Goal: Task Accomplishment & Management: Use online tool/utility

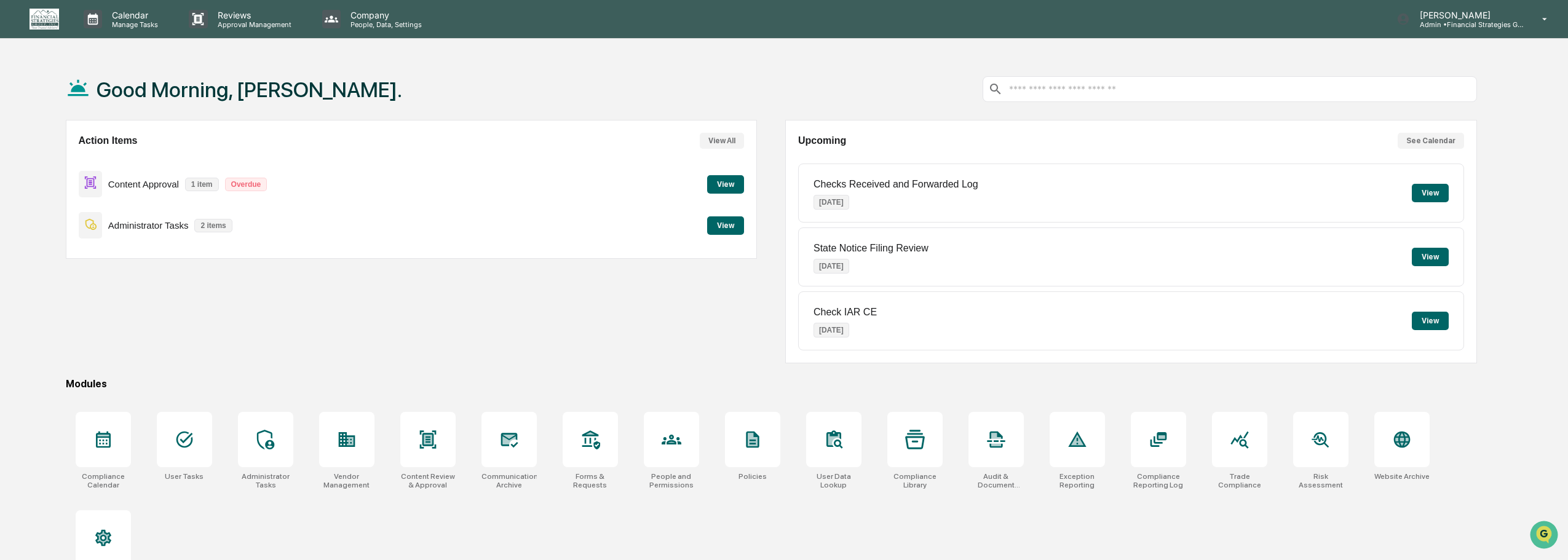
click at [729, 184] on button "View" at bounding box center [726, 184] width 36 height 19
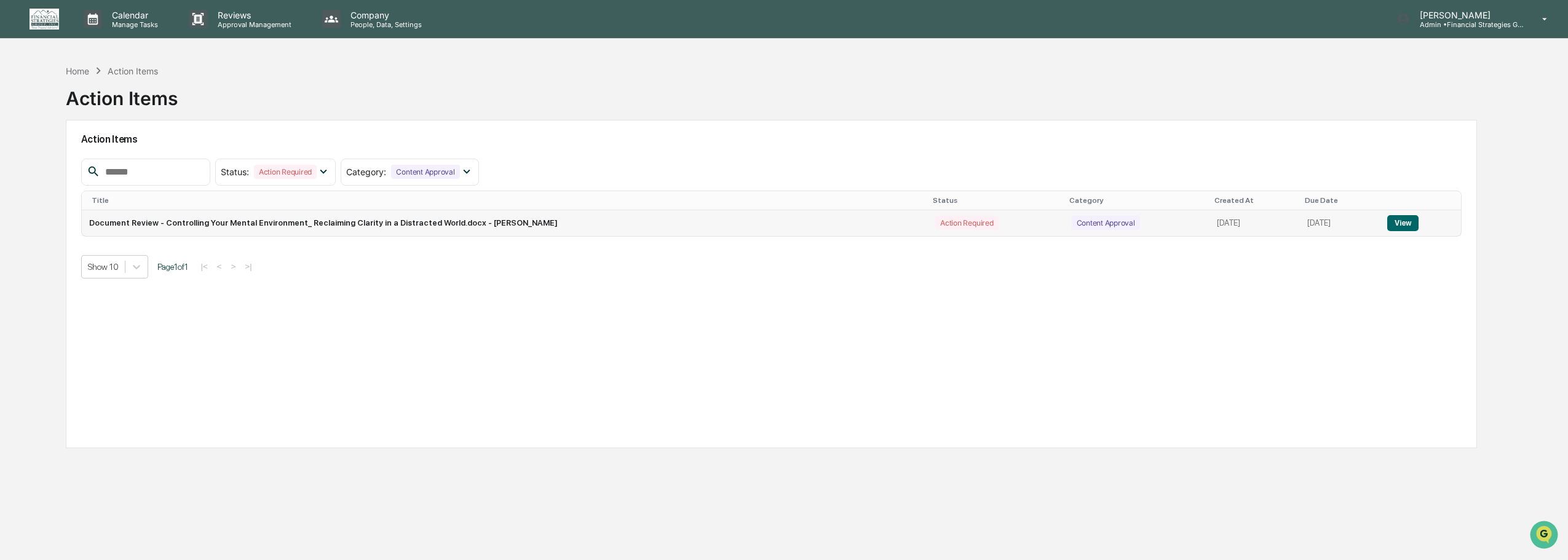
click at [332, 222] on td "Document Review - Controlling Your Mental Environment_ Reclaiming Clarity in a …" at bounding box center [505, 223] width 847 height 26
click at [1412, 225] on button "View" at bounding box center [1403, 223] width 32 height 16
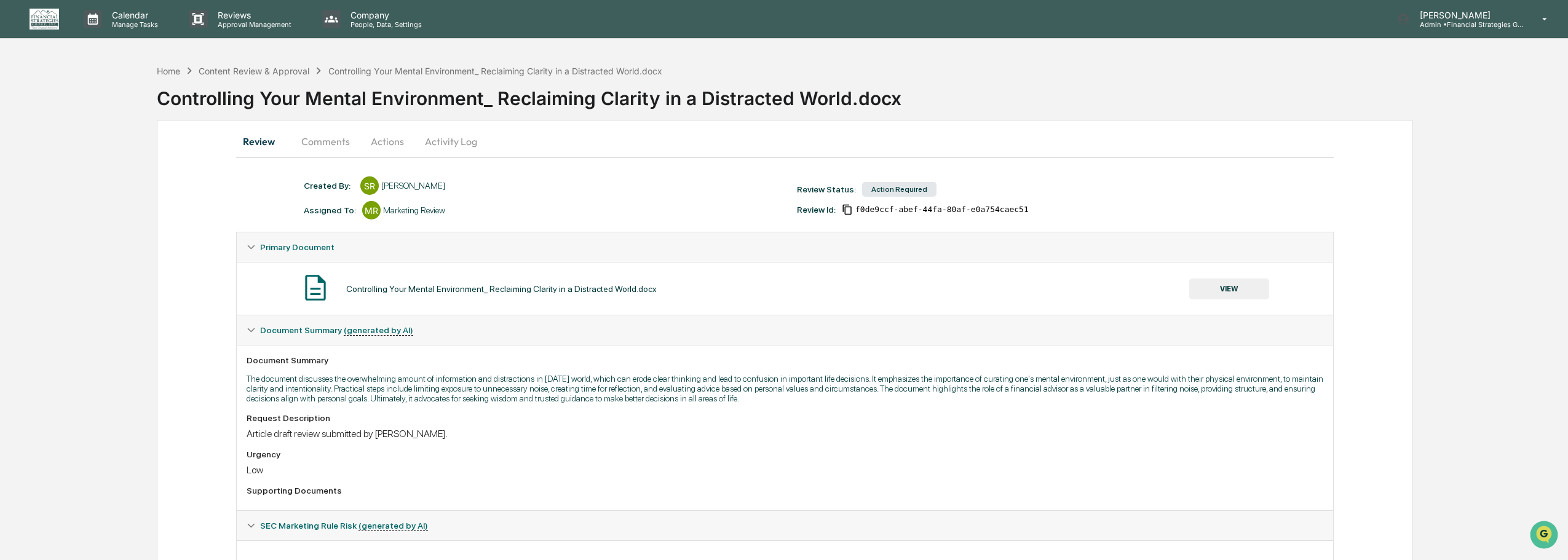
click at [904, 191] on div "Action Required" at bounding box center [899, 190] width 75 height 15
click at [1230, 292] on button "VIEW" at bounding box center [1230, 289] width 80 height 21
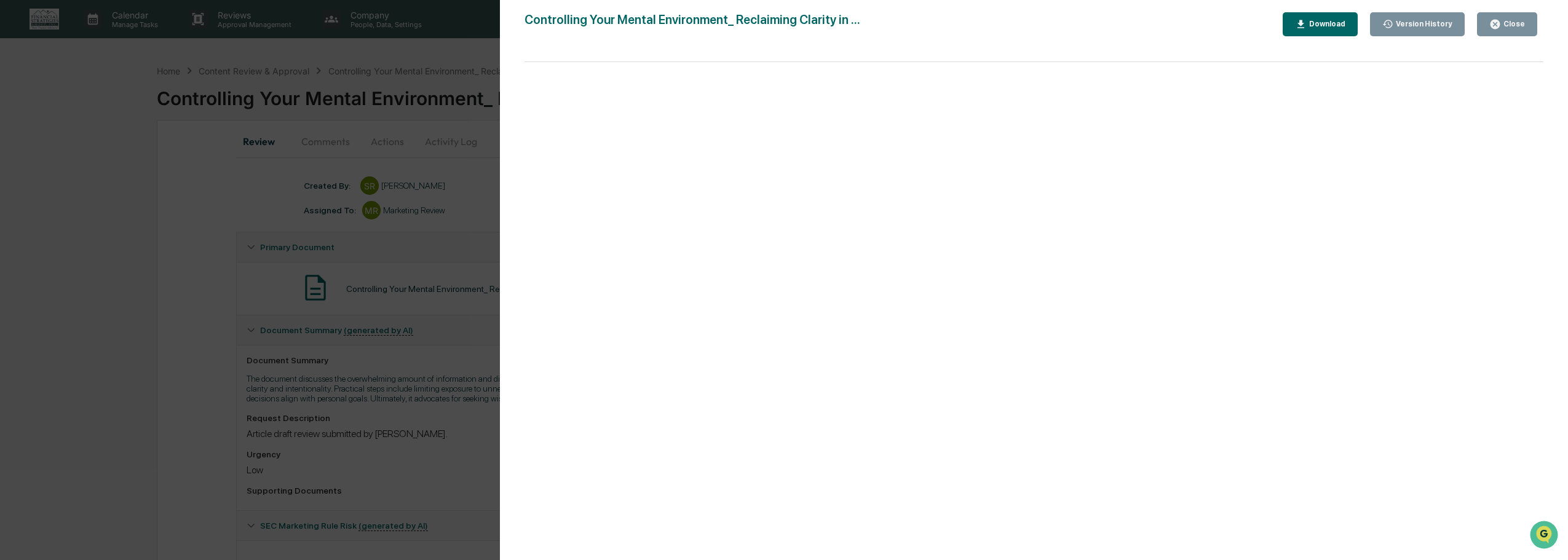
click at [1502, 20] on icon "button" at bounding box center [1495, 24] width 11 height 11
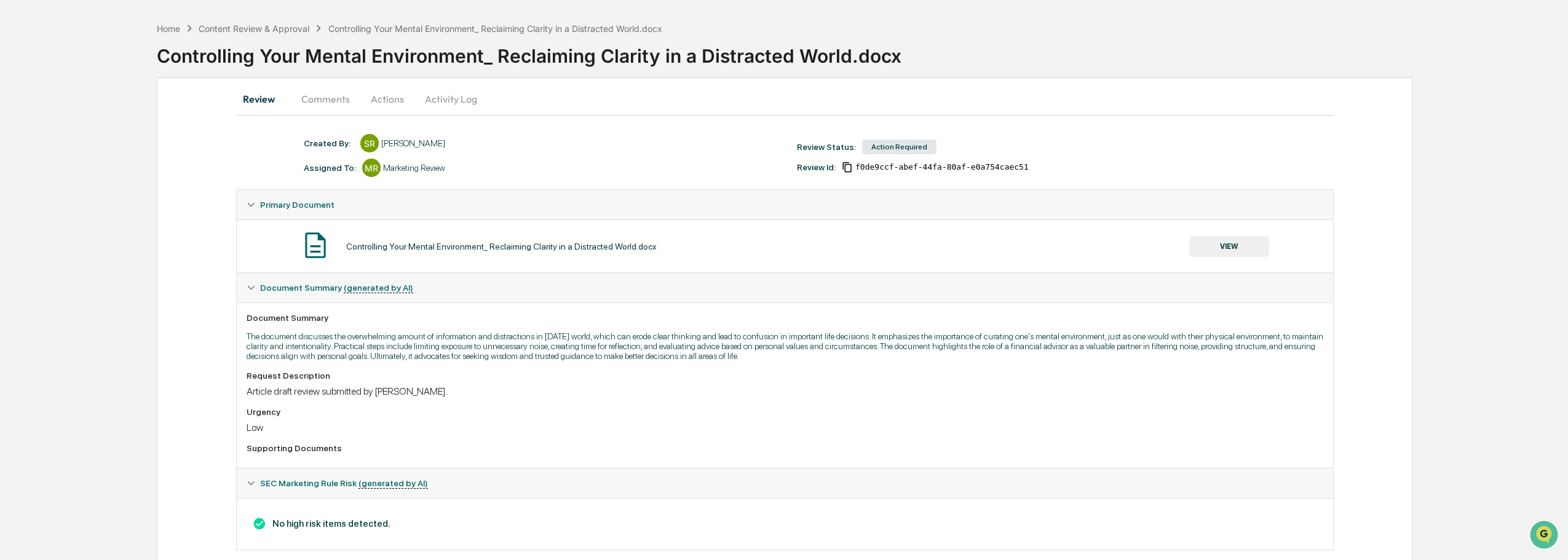
scroll to position [64, 0]
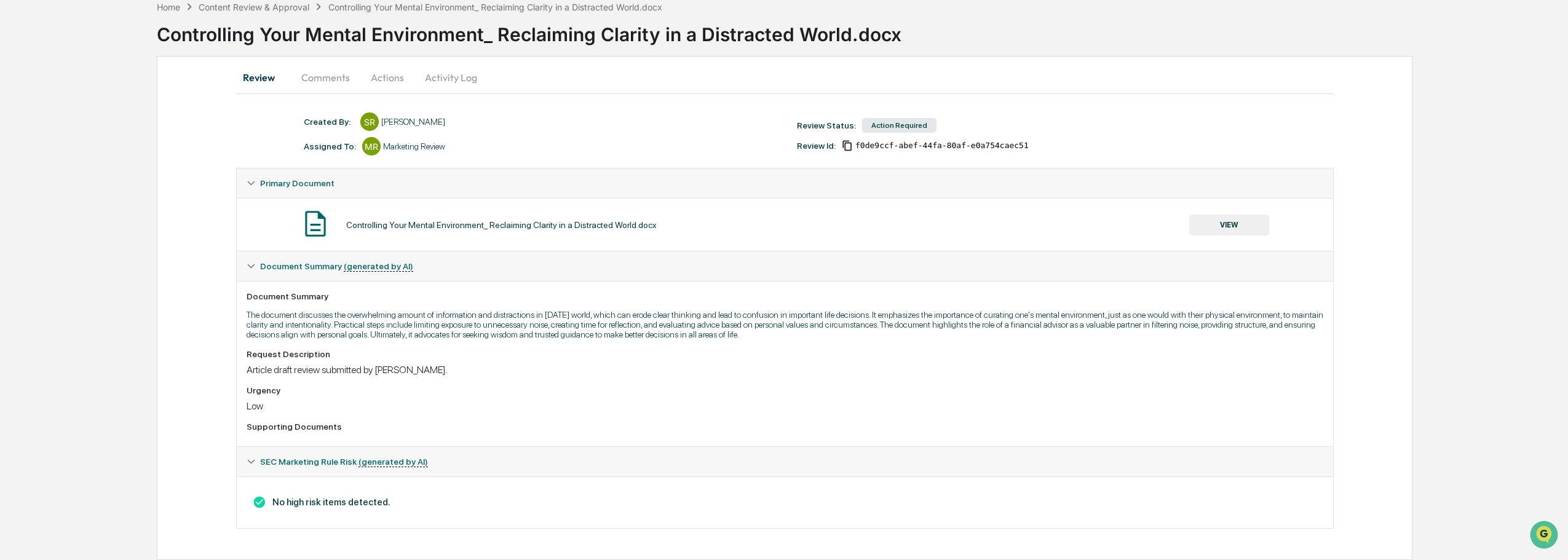
click at [389, 79] on button "Actions" at bounding box center [387, 78] width 55 height 30
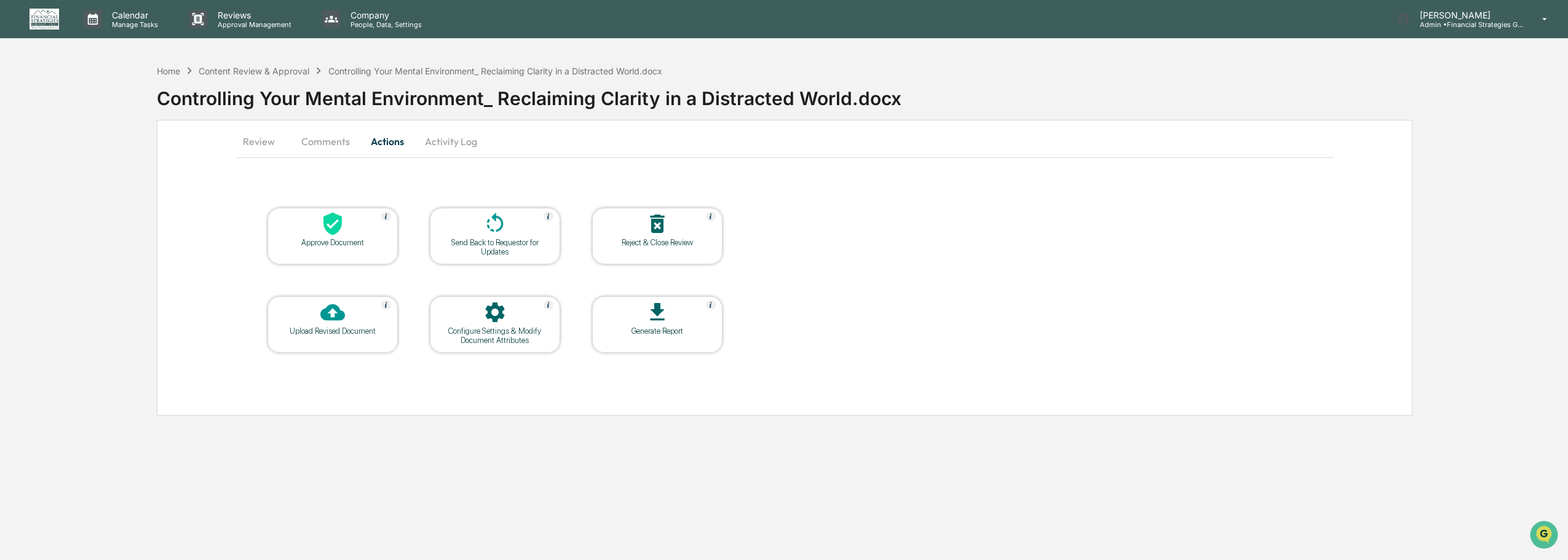
scroll to position [0, 0]
click at [326, 141] on button "Comments" at bounding box center [325, 142] width 68 height 30
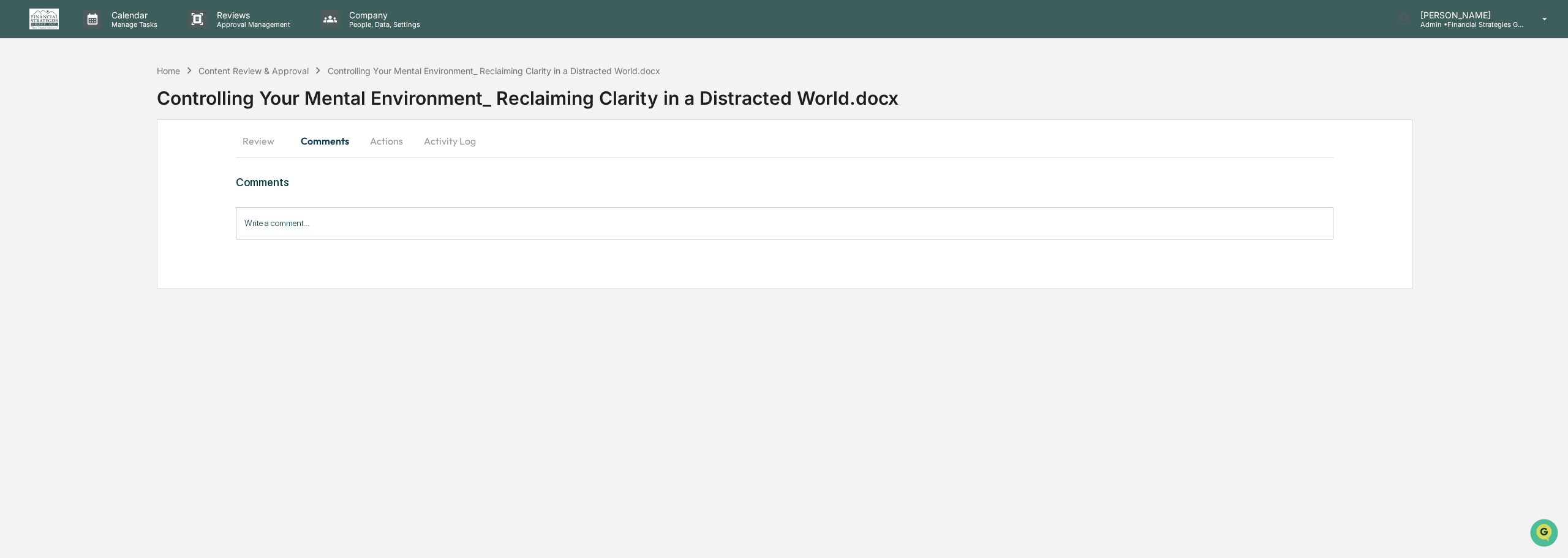
click at [262, 143] on button "Review" at bounding box center [263, 142] width 55 height 30
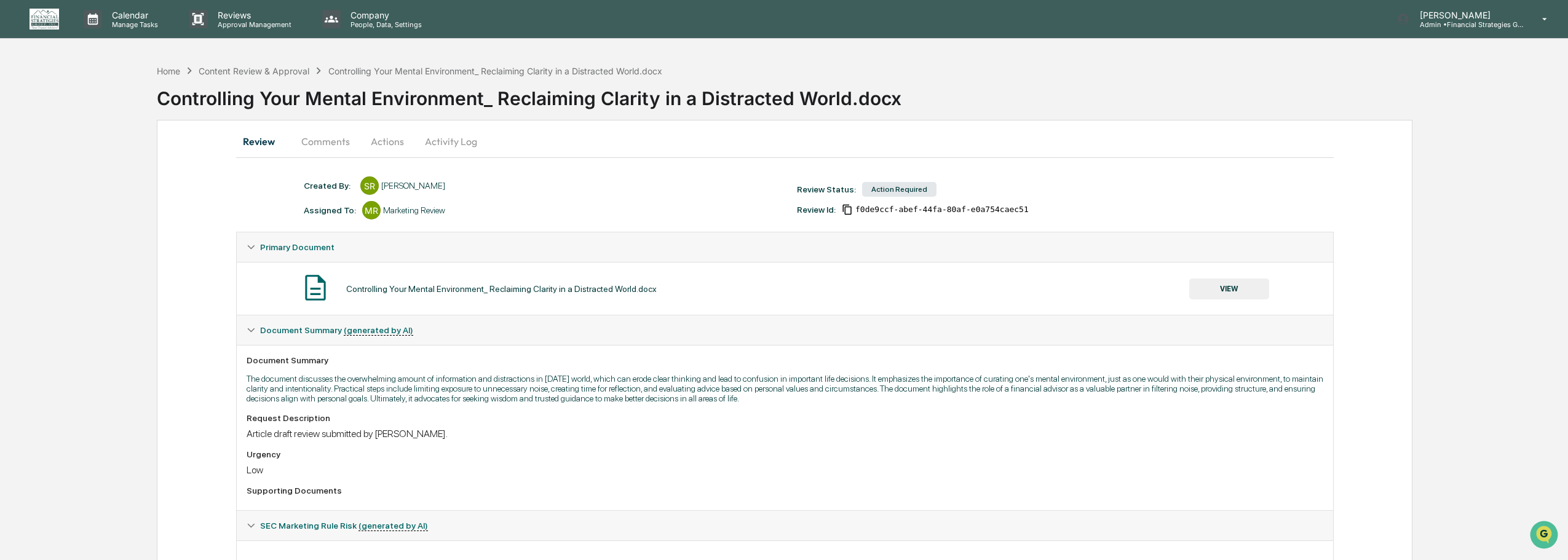
click at [386, 141] on button "Actions" at bounding box center [387, 142] width 55 height 30
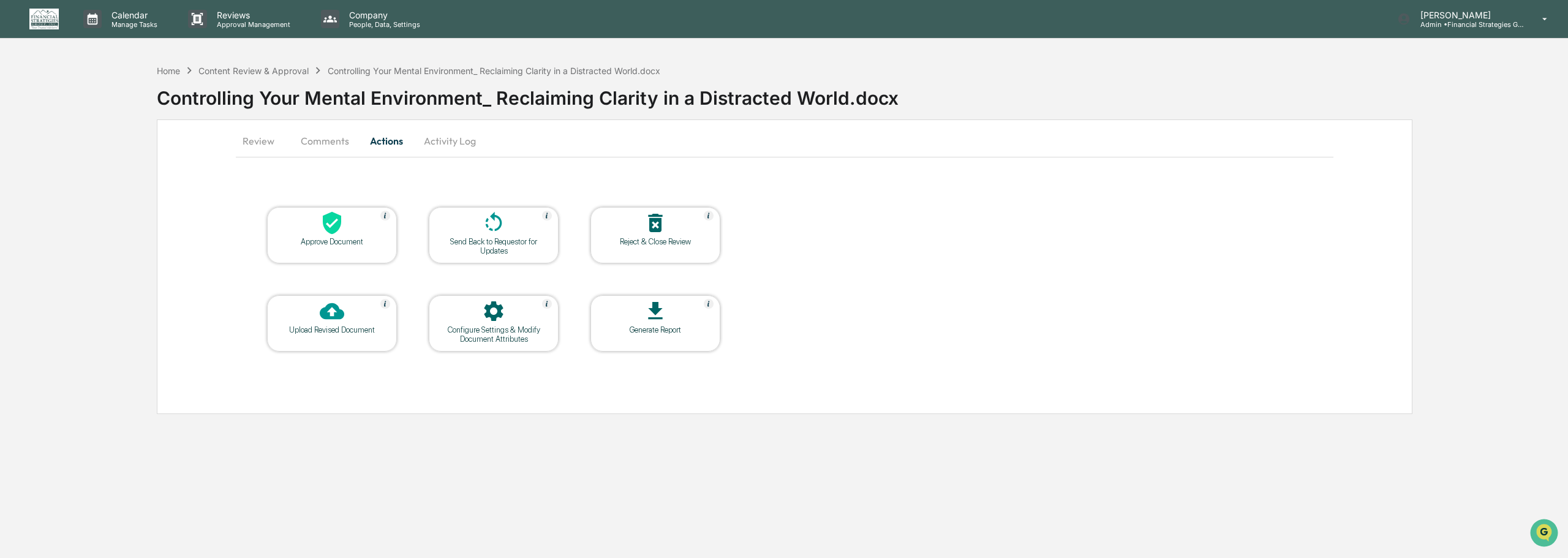
click at [334, 232] on icon at bounding box center [332, 224] width 19 height 22
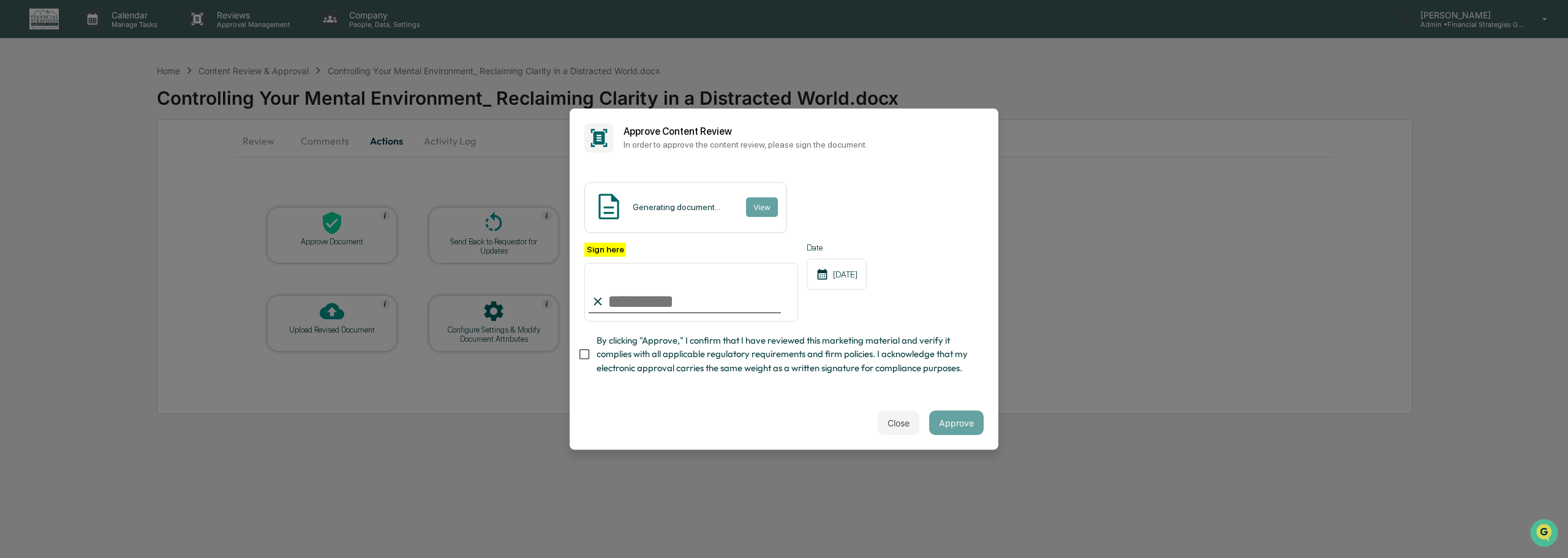
type input "**********"
click at [962, 429] on button "Approve" at bounding box center [956, 423] width 55 height 24
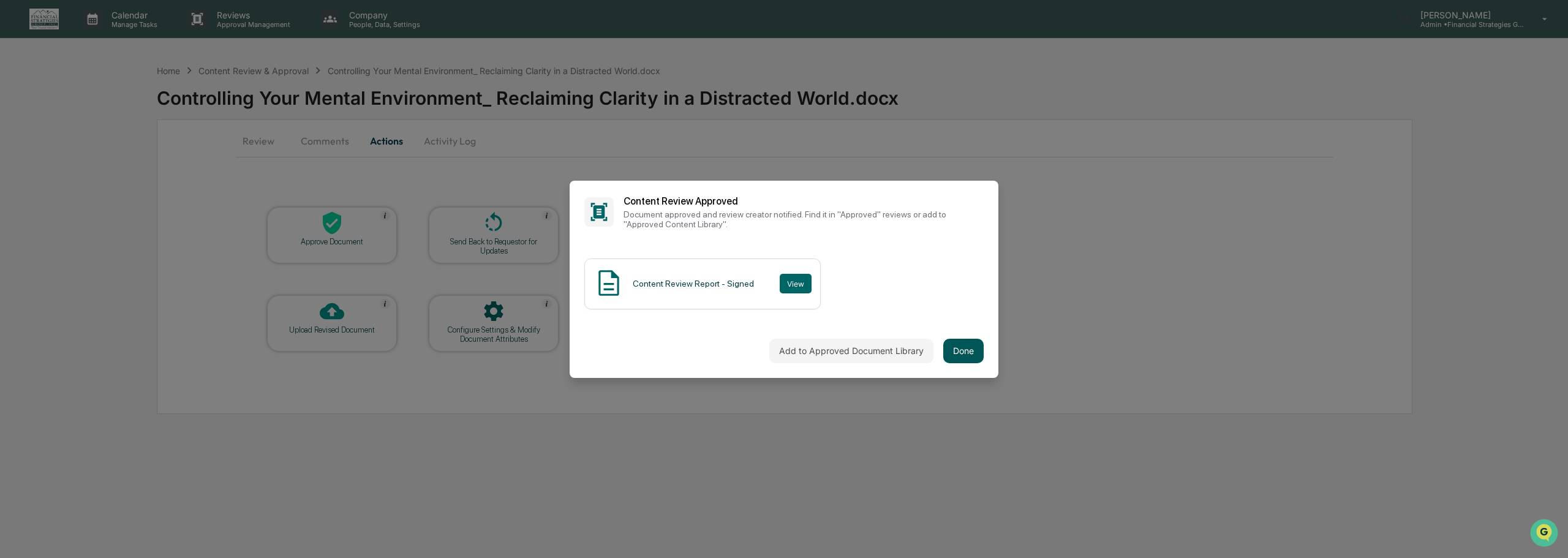
click at [964, 347] on button "Done" at bounding box center [963, 351] width 40 height 24
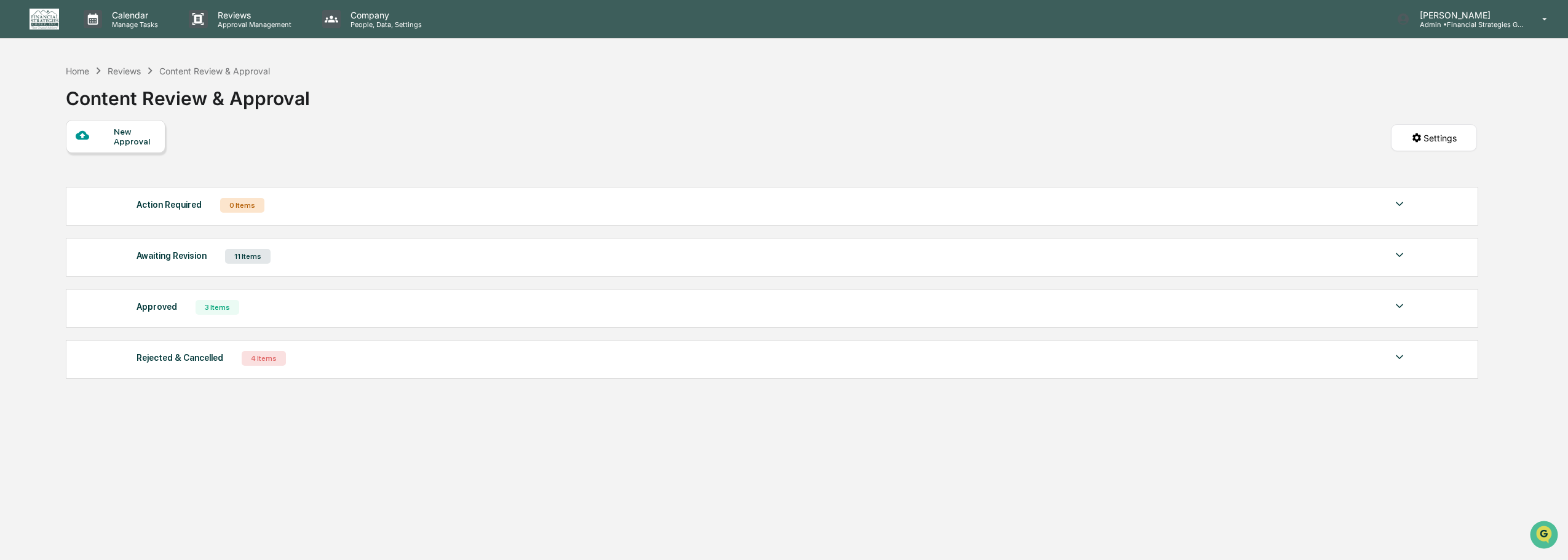
click at [224, 359] on div "Rejected & Cancelled 4 Items" at bounding box center [771, 358] width 1271 height 17
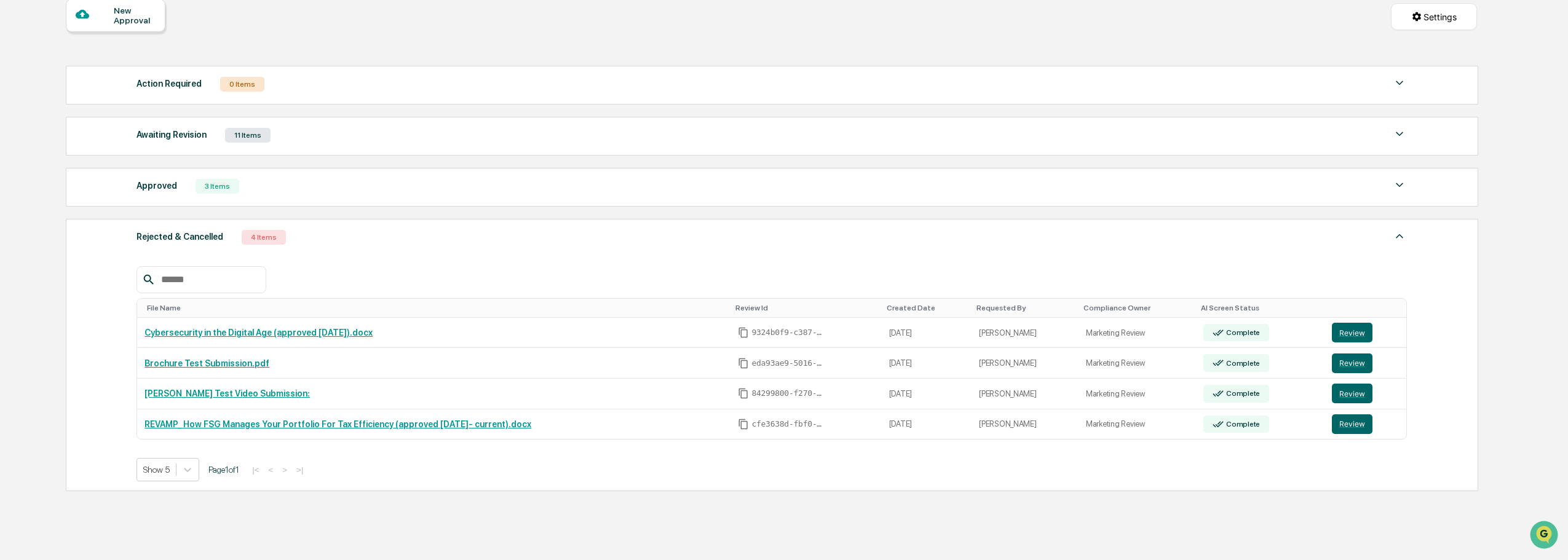
scroll to position [122, 0]
click at [175, 132] on div "Awaiting Revision" at bounding box center [171, 134] width 70 height 16
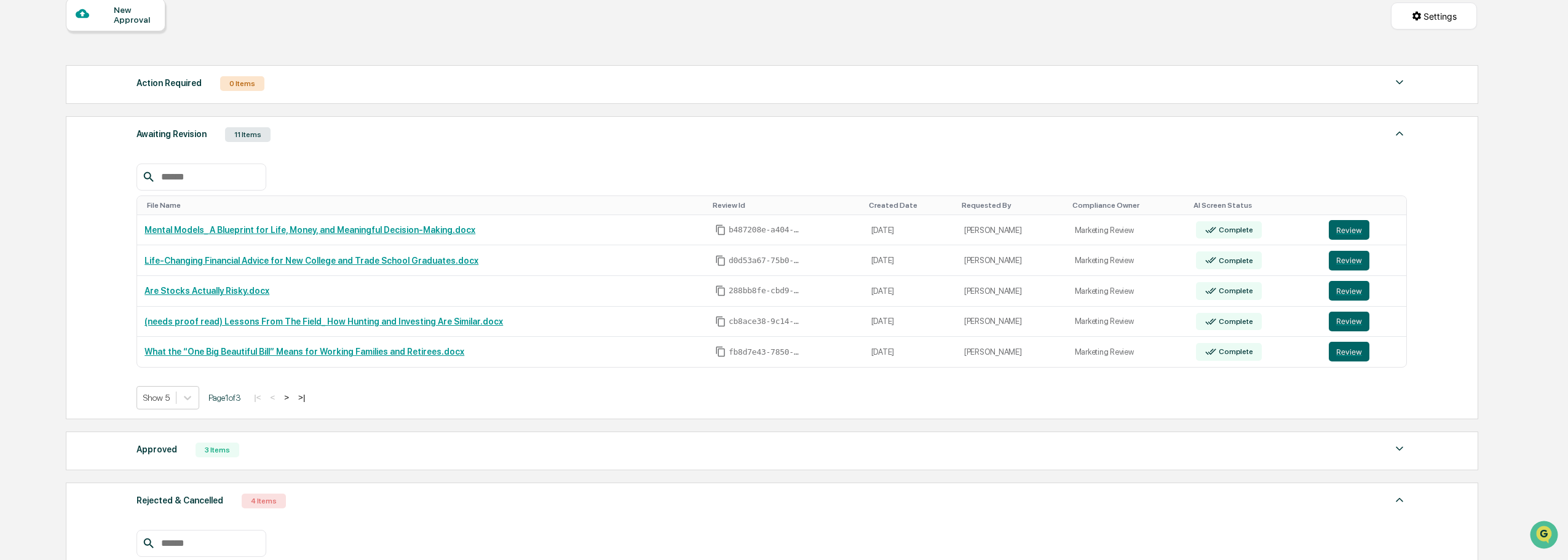
click at [491, 166] on div at bounding box center [771, 177] width 1271 height 27
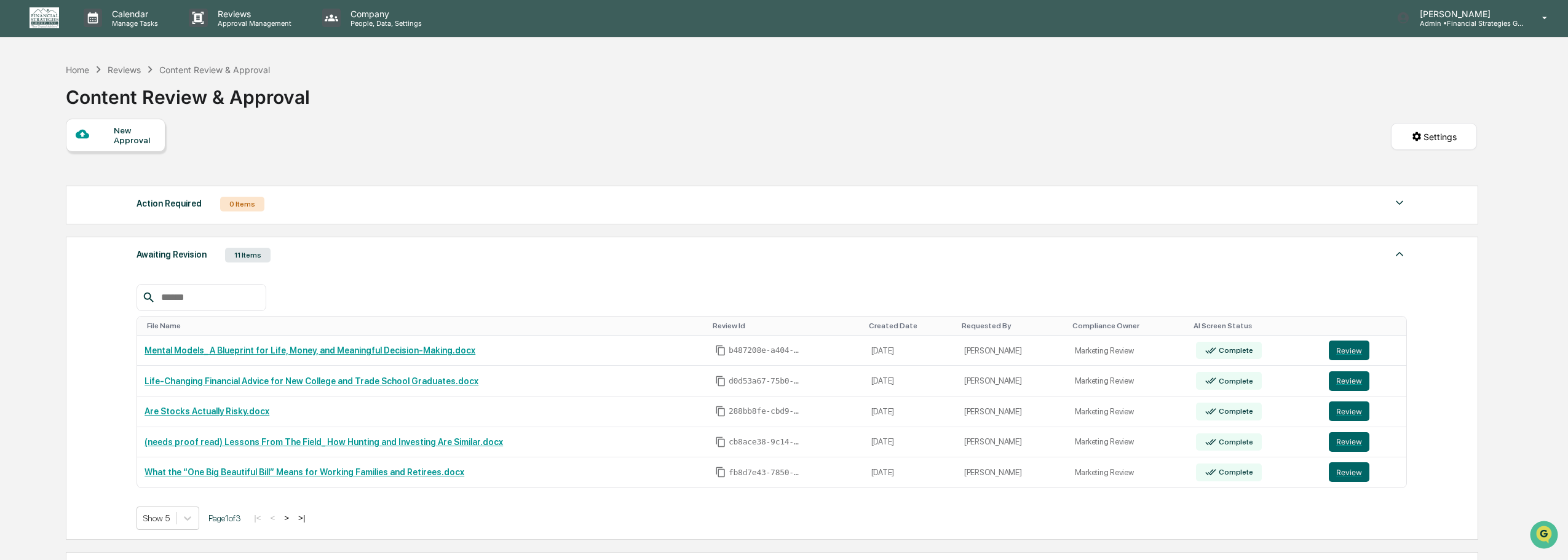
scroll to position [0, 0]
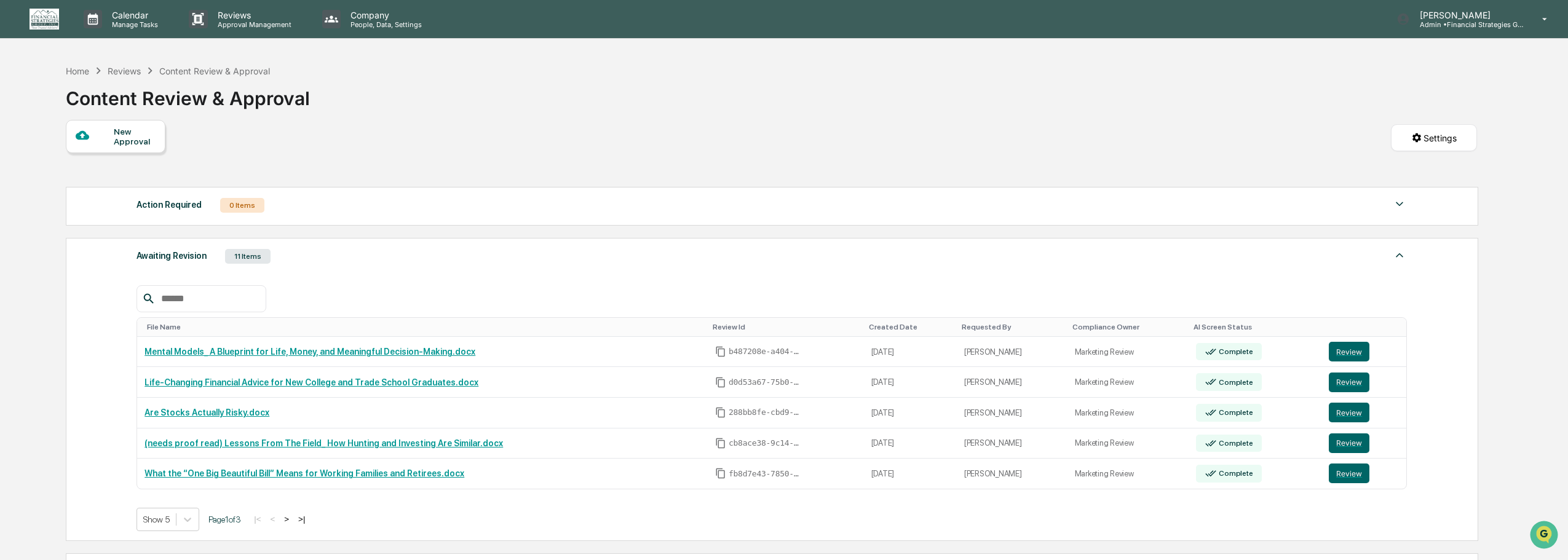
click at [519, 141] on div "New Approval Settings" at bounding box center [771, 150] width 1412 height 61
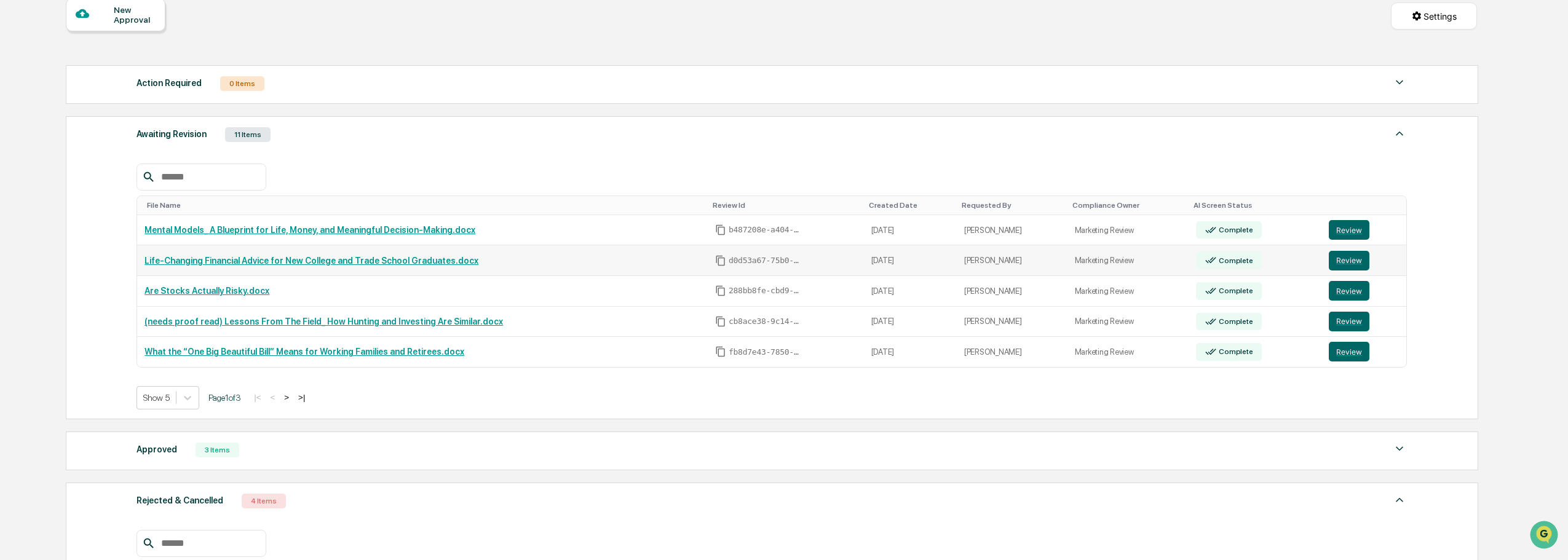
scroll to position [122, 0]
click at [1335, 231] on button "Review" at bounding box center [1349, 229] width 40 height 20
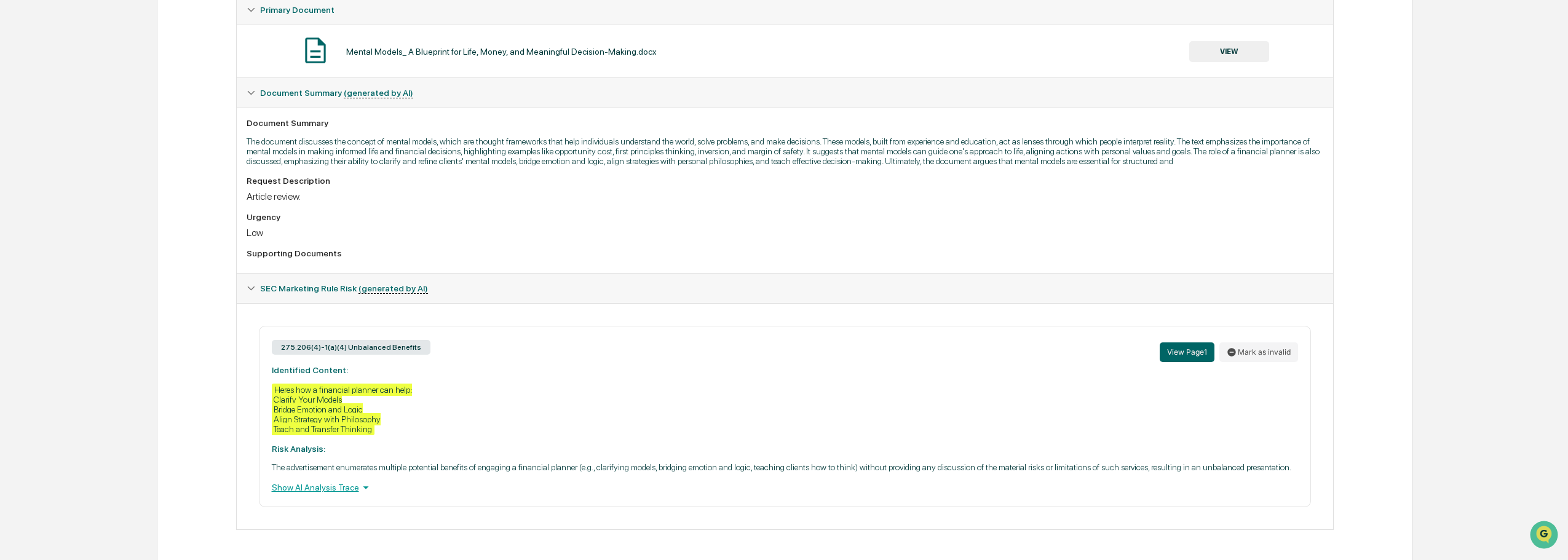
scroll to position [238, 0]
click at [353, 490] on div "Show AI Analysis Trace" at bounding box center [785, 486] width 1027 height 13
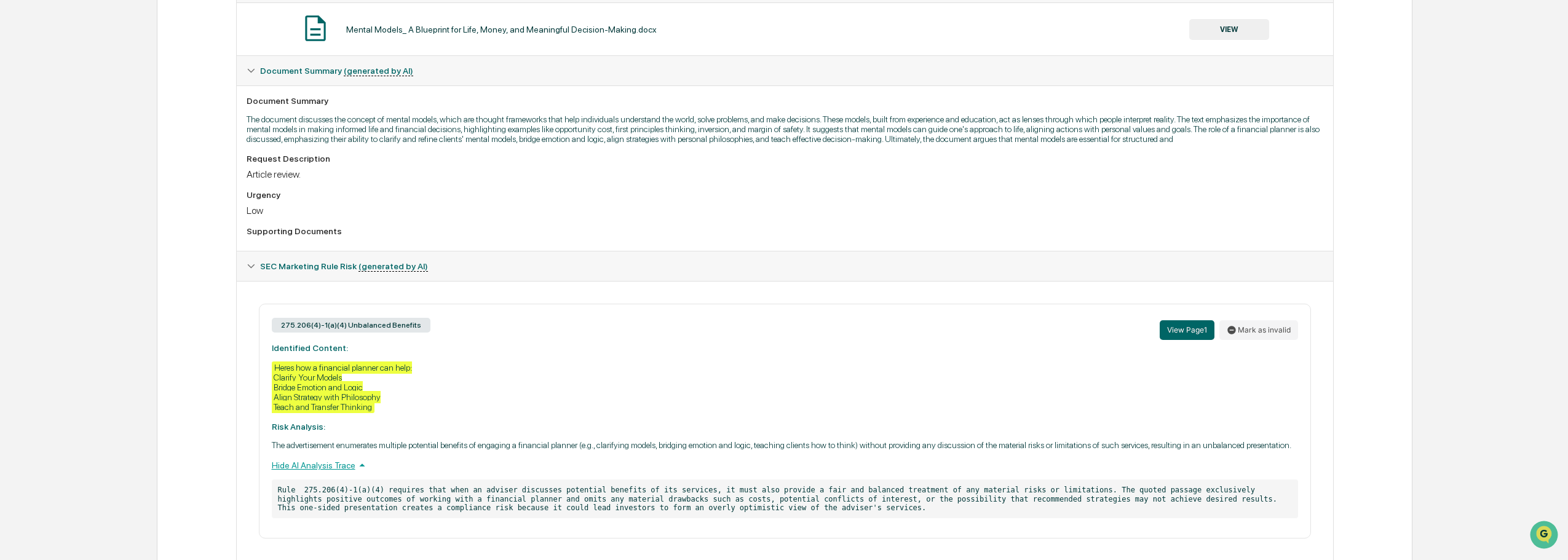
scroll to position [292, 0]
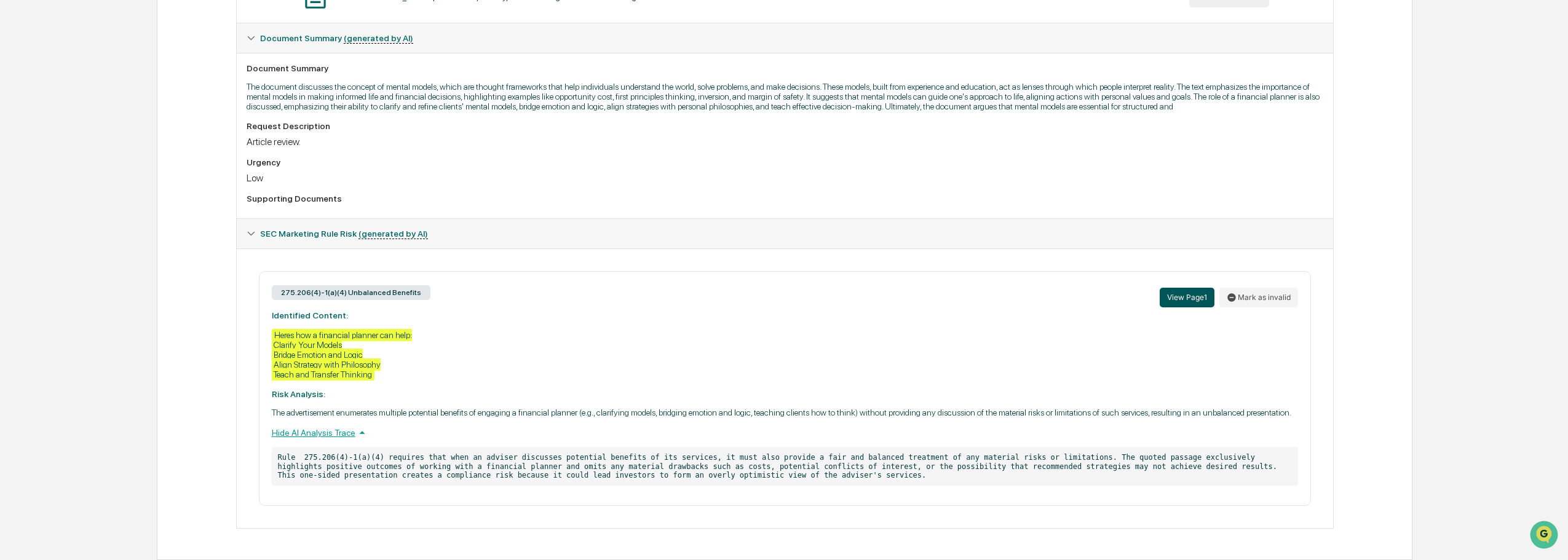
click at [1180, 295] on button "View Page 1" at bounding box center [1187, 297] width 55 height 20
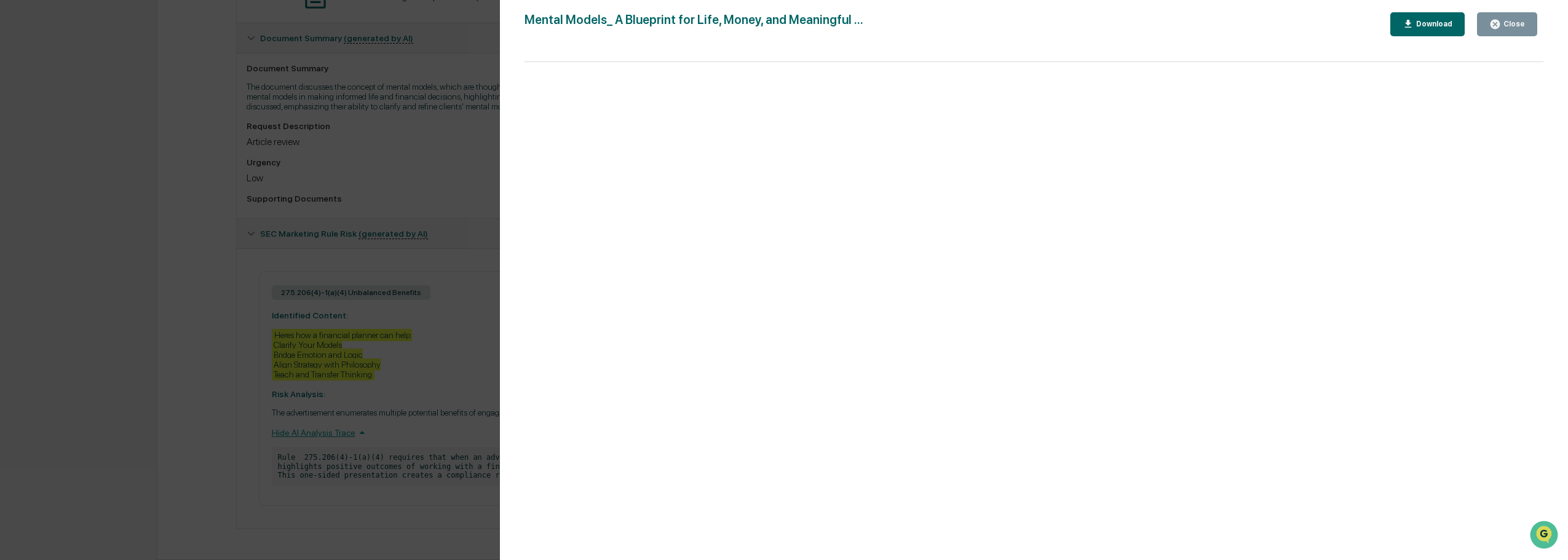
click at [1526, 24] on button "Close" at bounding box center [1507, 24] width 60 height 24
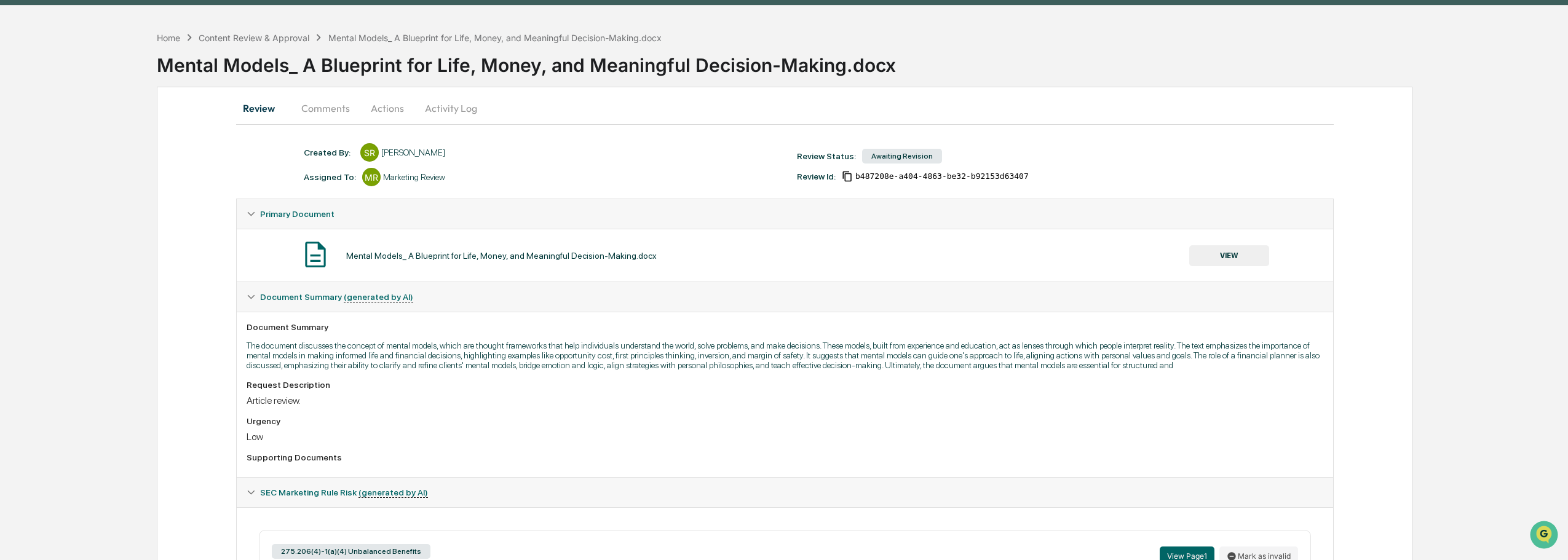
scroll to position [0, 0]
